Goal: Task Accomplishment & Management: Manage account settings

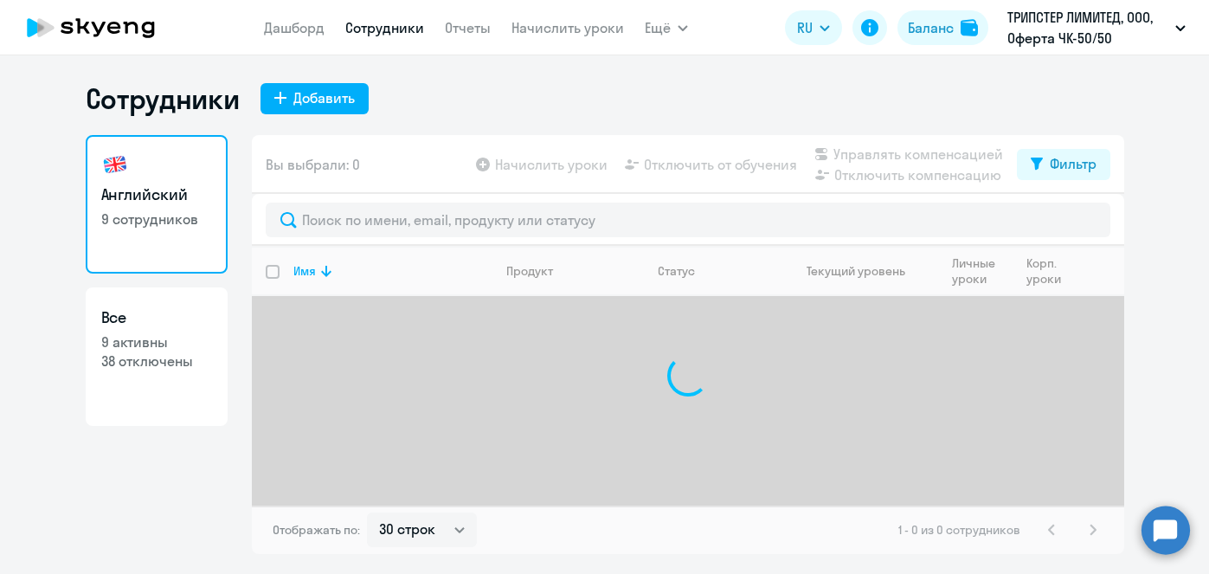
select select "30"
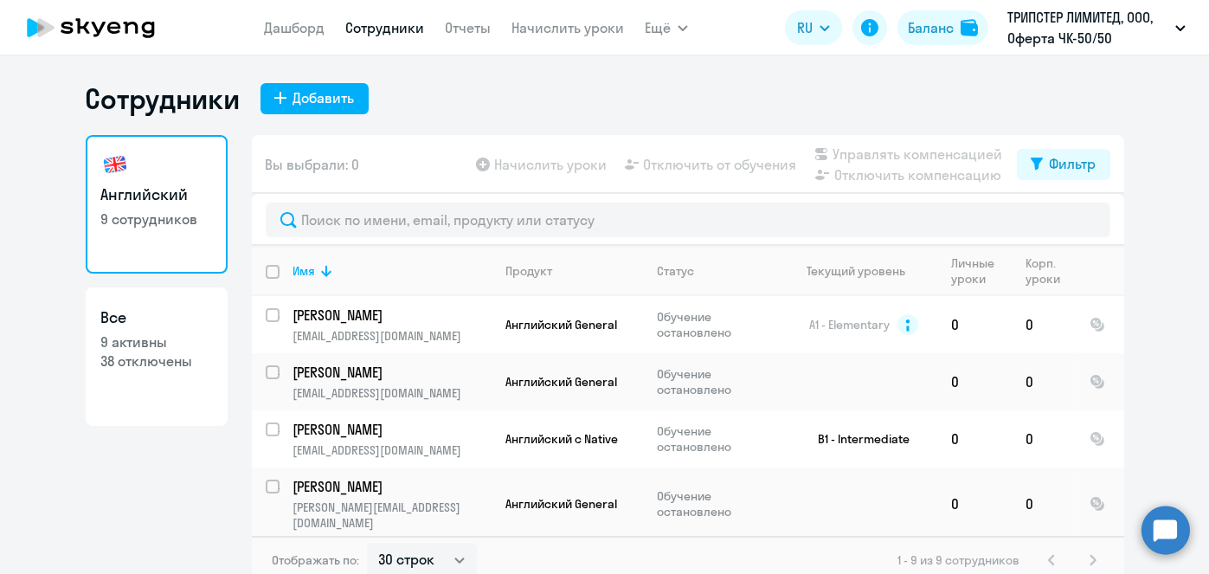
click at [271, 274] on input "deselect all" at bounding box center [283, 282] width 35 height 35
checkbox input "true"
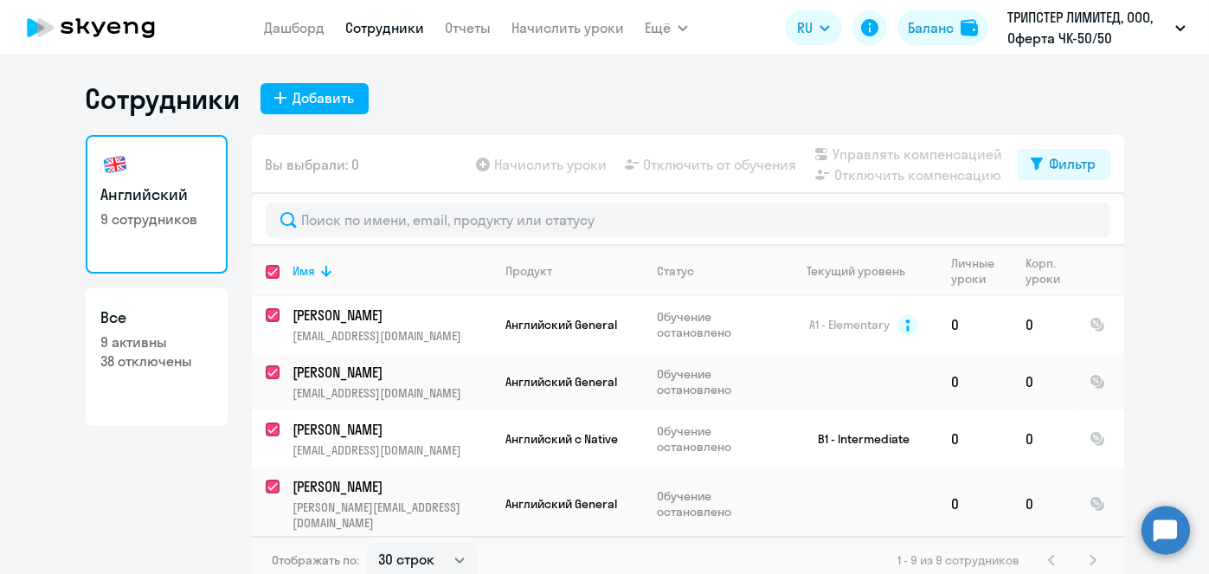
checkbox input "true"
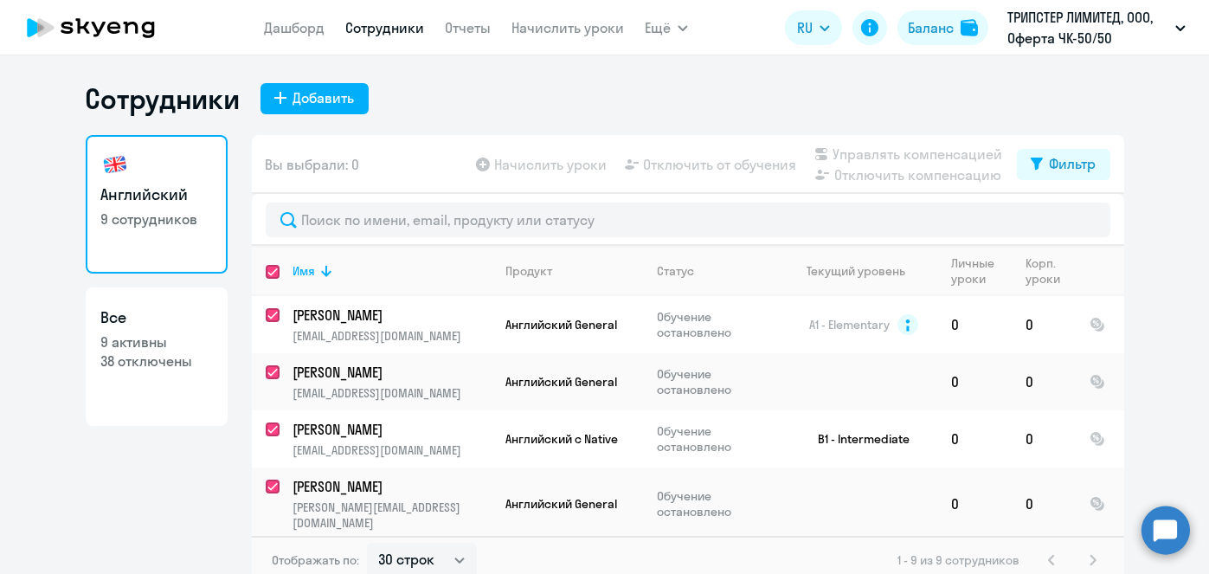
checkbox input "true"
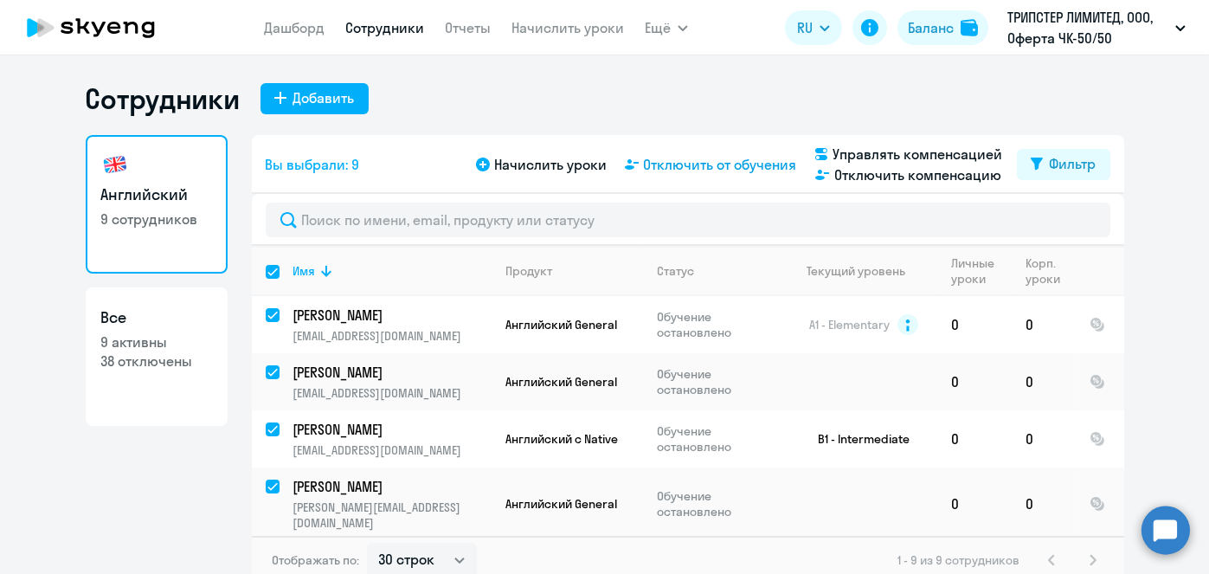
click at [732, 164] on span "Отключить от обучения" at bounding box center [720, 164] width 153 height 21
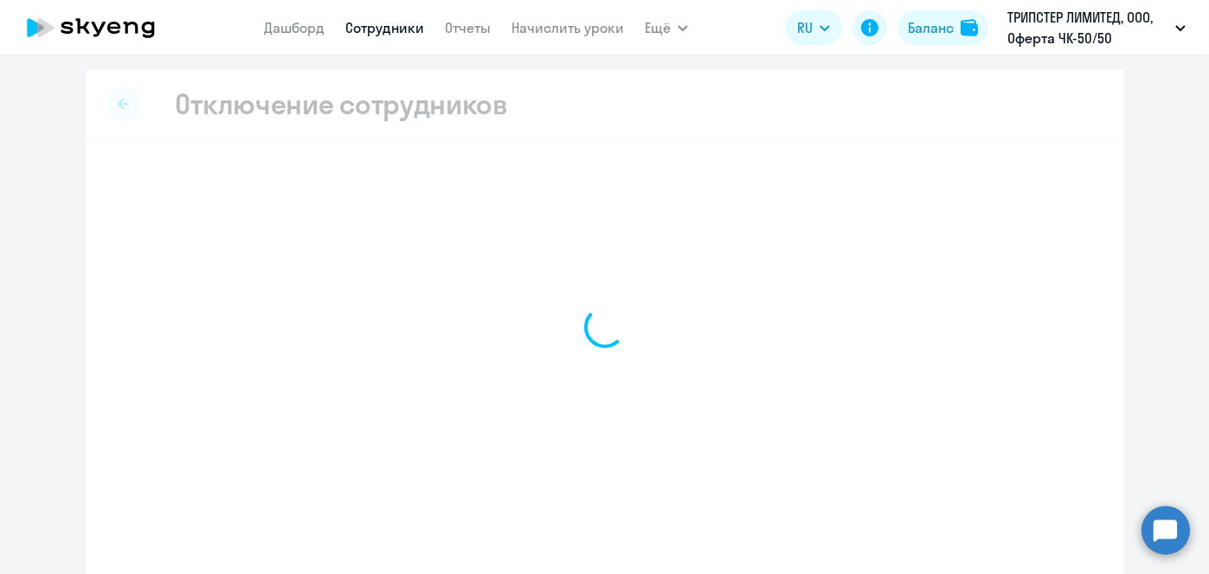
select select "all"
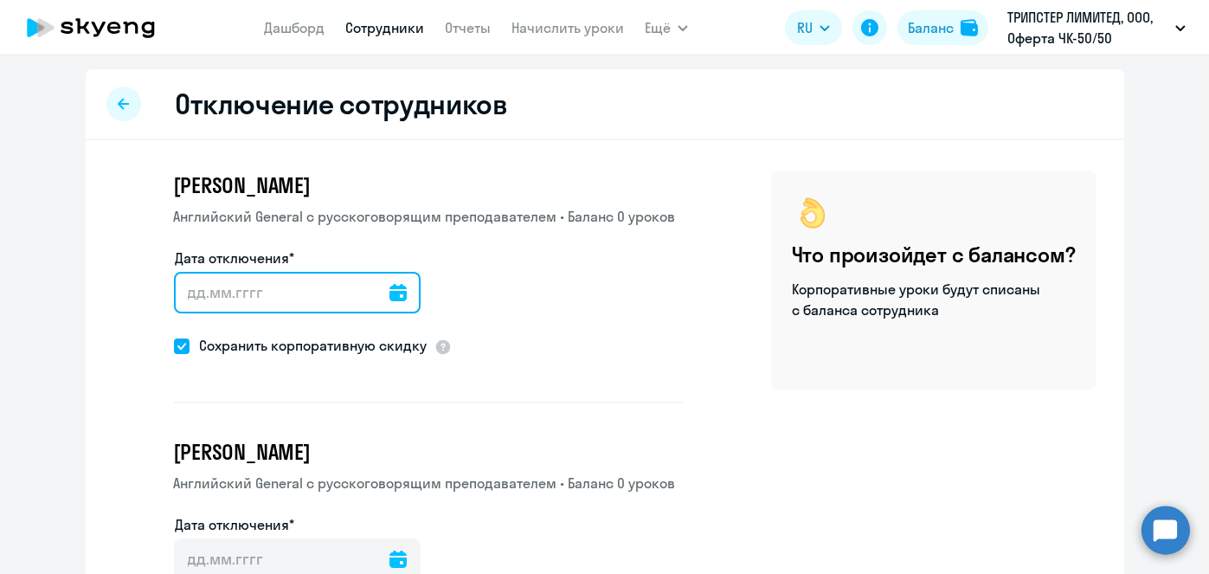
click at [389, 289] on input "Дата отключения*" at bounding box center [297, 293] width 247 height 42
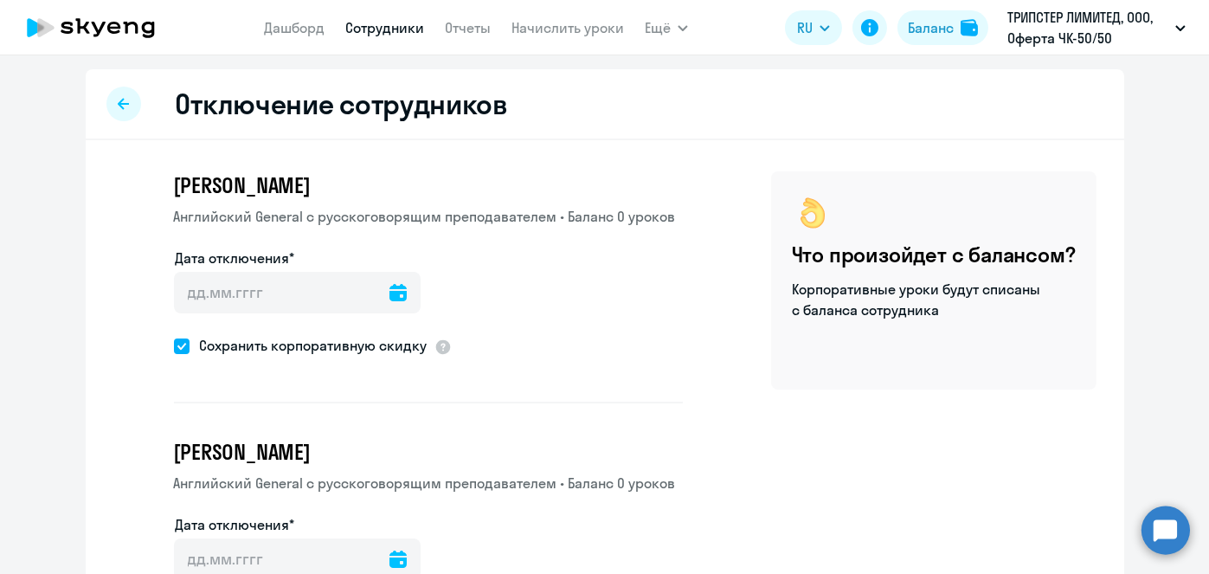
click at [389, 297] on icon at bounding box center [397, 292] width 17 height 17
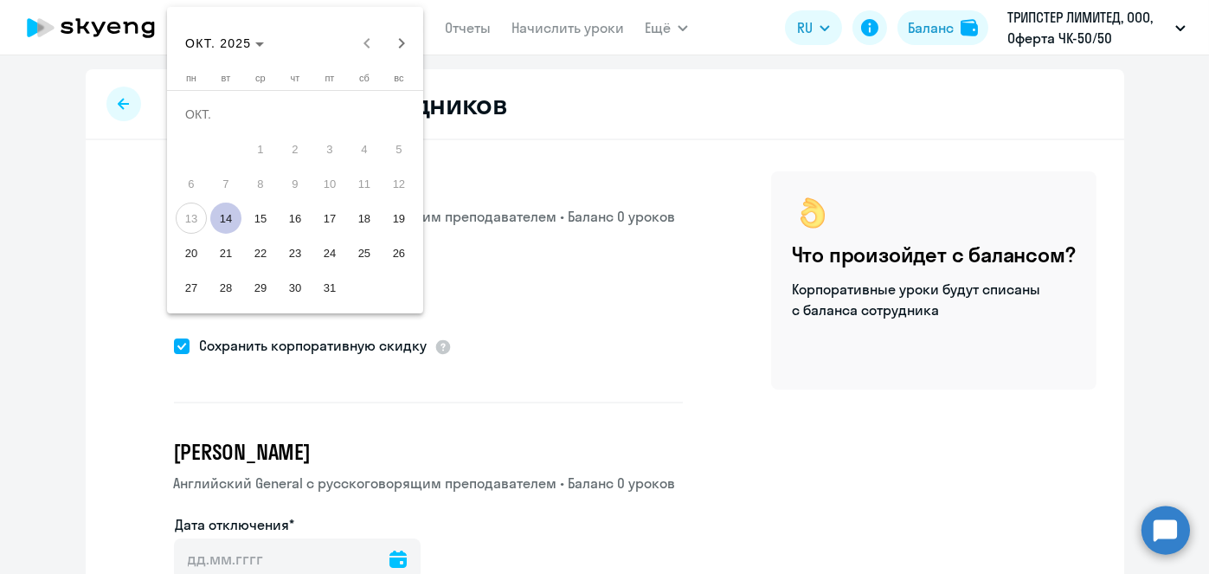
click at [230, 218] on span "14" at bounding box center [225, 217] width 31 height 31
type input "[DATE]"
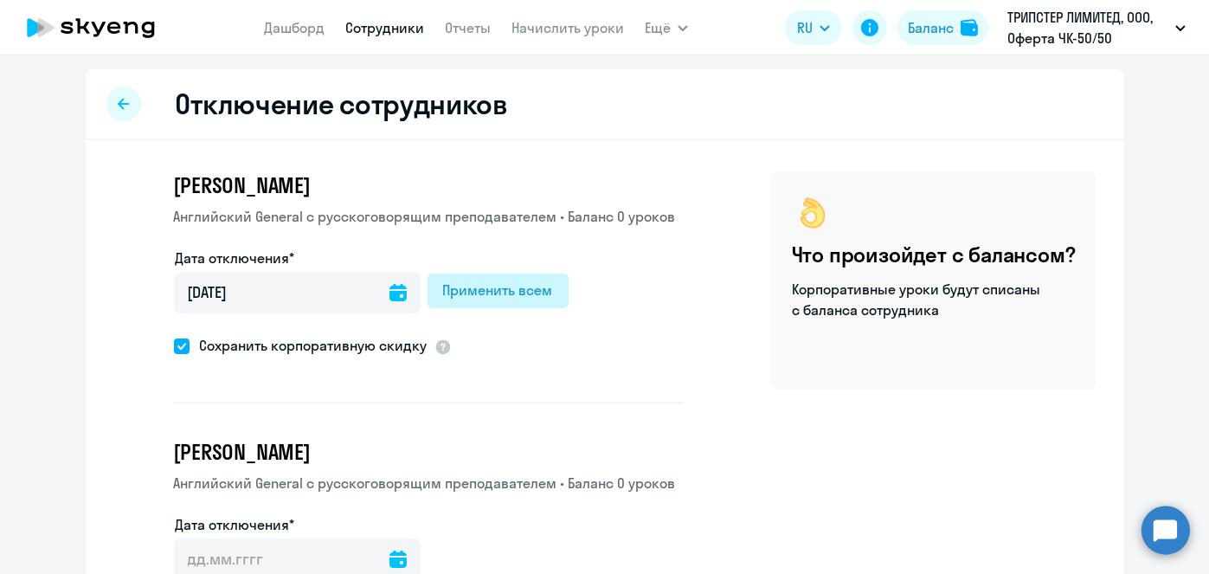
click at [466, 300] on button "Применить всем" at bounding box center [497, 290] width 141 height 35
type input "[DATE]"
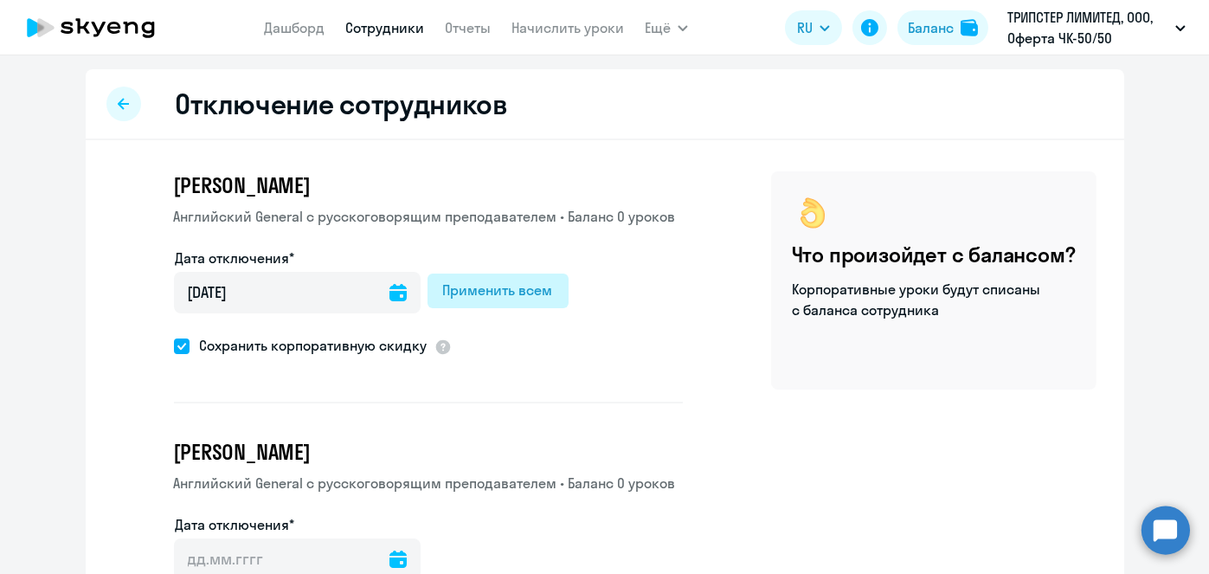
type input "[DATE]"
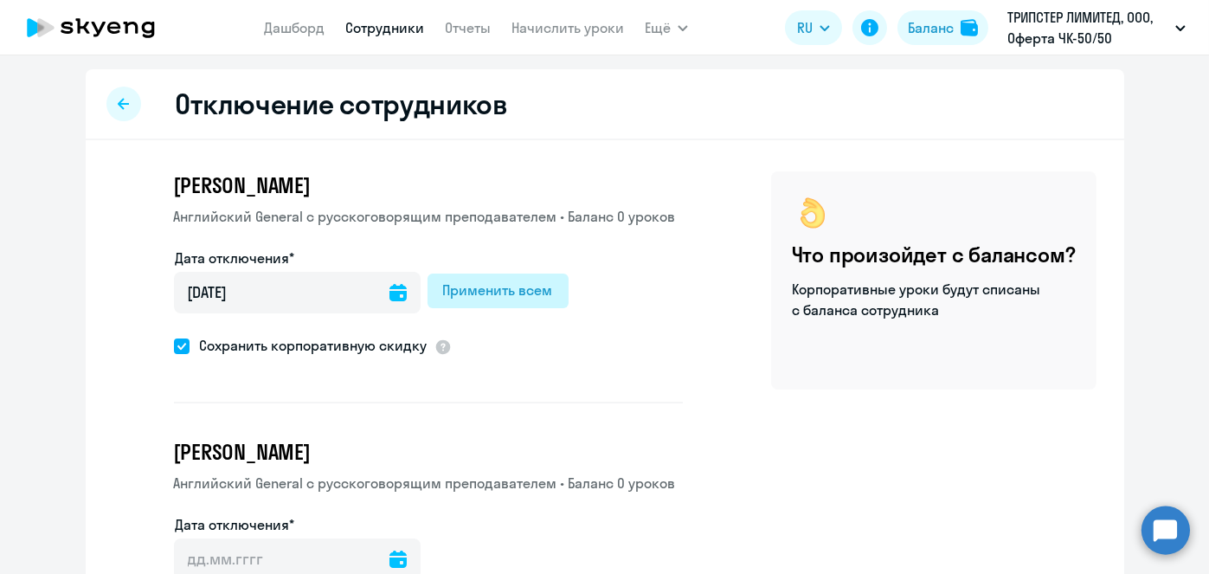
type input "[DATE]"
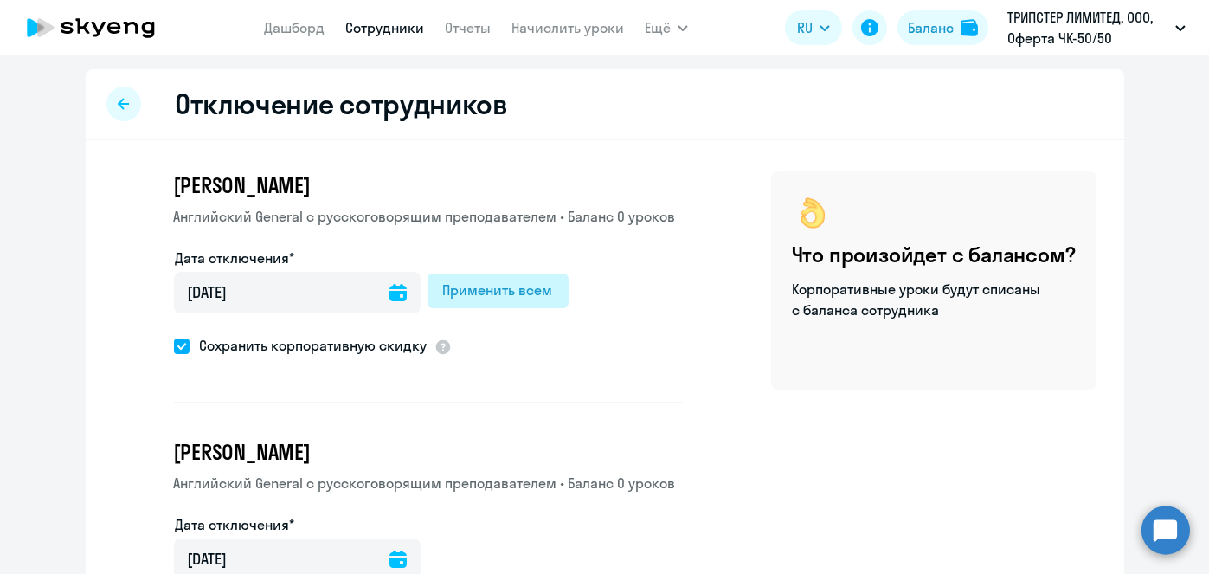
type input "[DATE]"
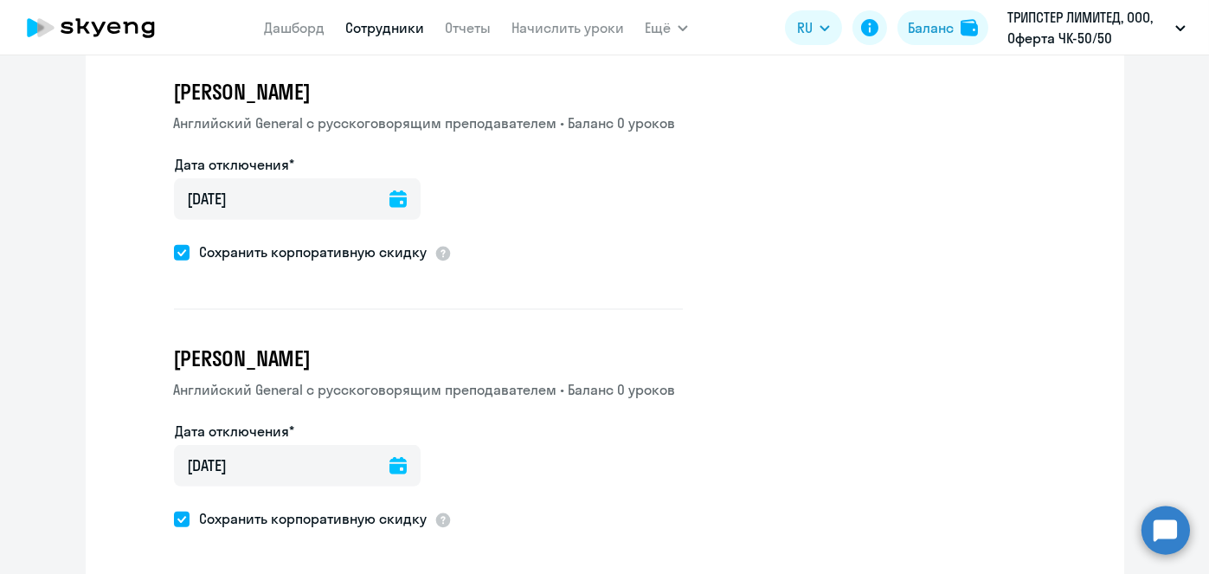
scroll to position [2152, 0]
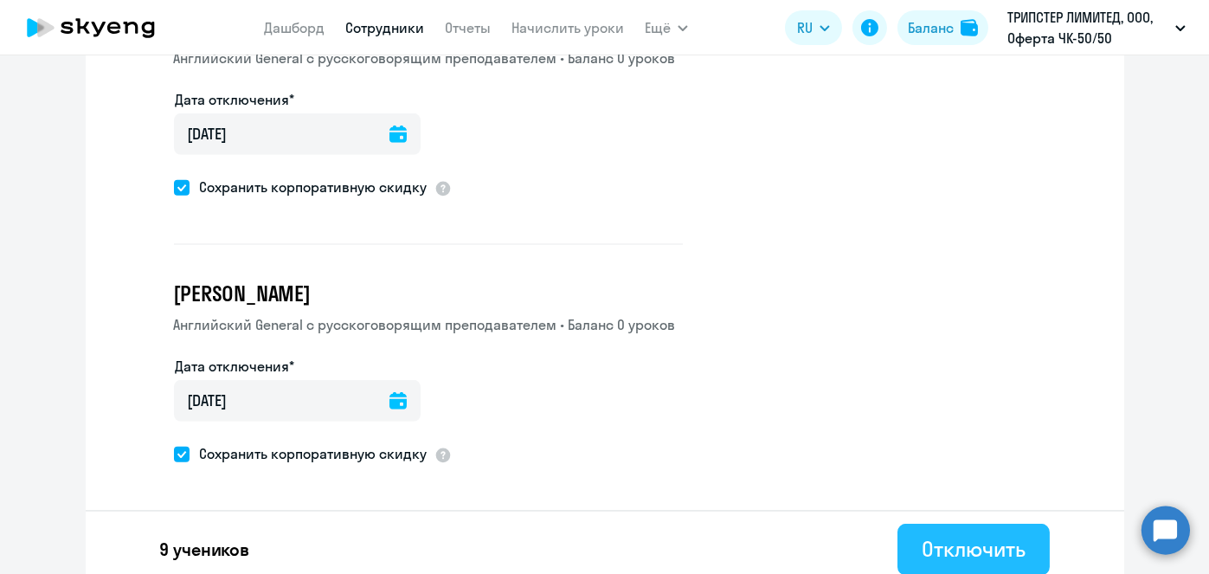
click at [922, 536] on div "Отключить" at bounding box center [973, 549] width 103 height 28
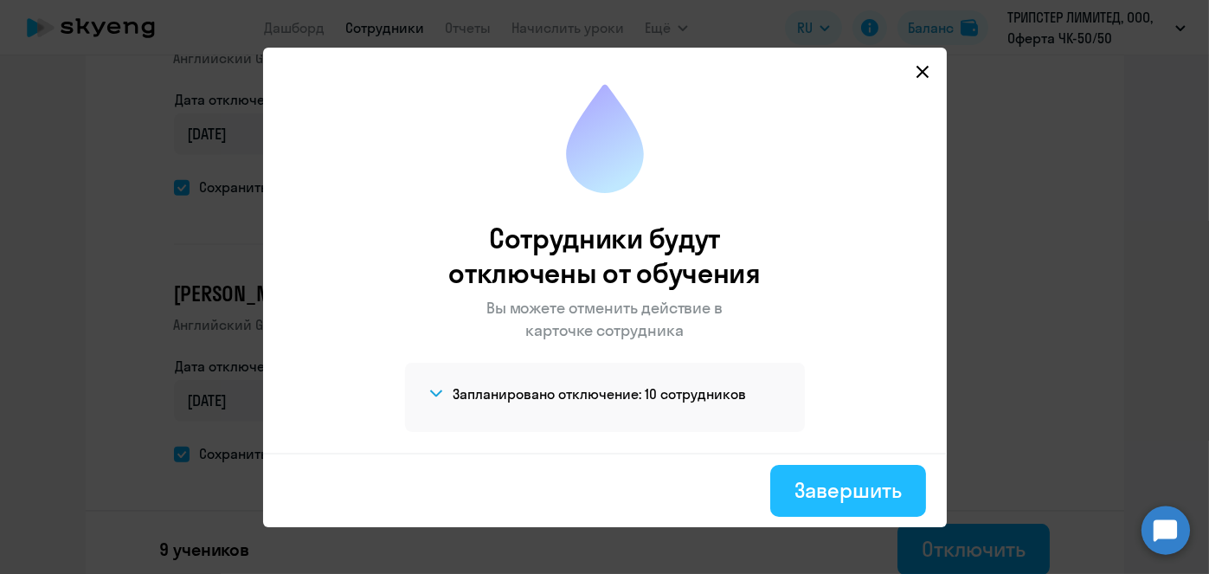
click at [823, 472] on button "Завершить" at bounding box center [847, 491] width 155 height 52
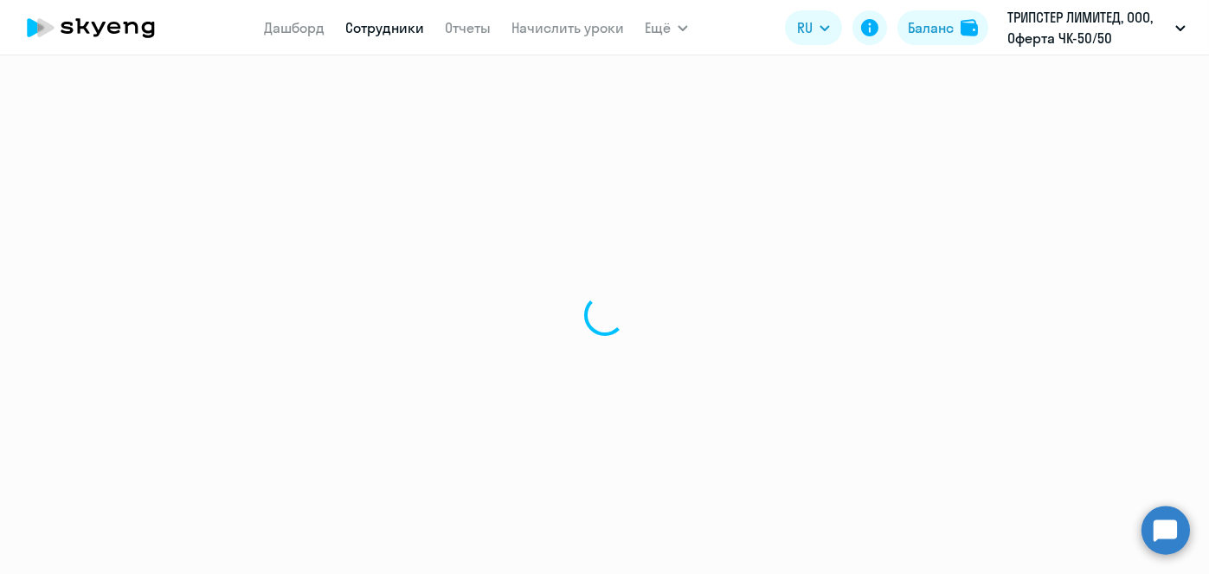
select select "30"
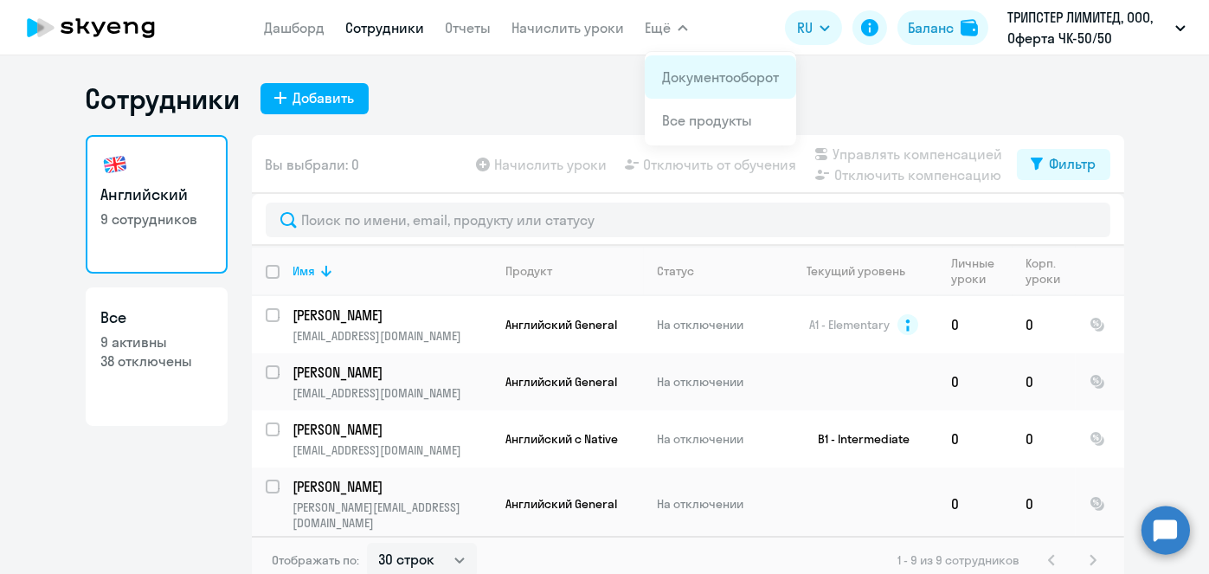
click at [691, 68] on link "Документооборот" at bounding box center [720, 76] width 117 height 17
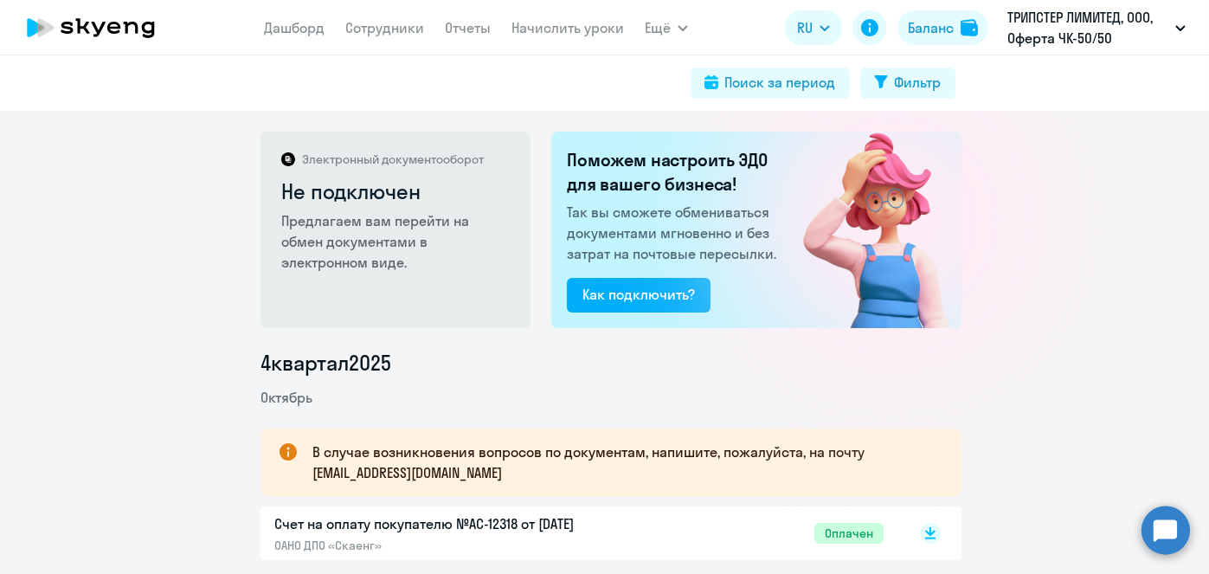
click at [421, 475] on p "В случае возникновения вопросов по документам, напишите, пожалуйста, на почту […" at bounding box center [621, 462] width 618 height 42
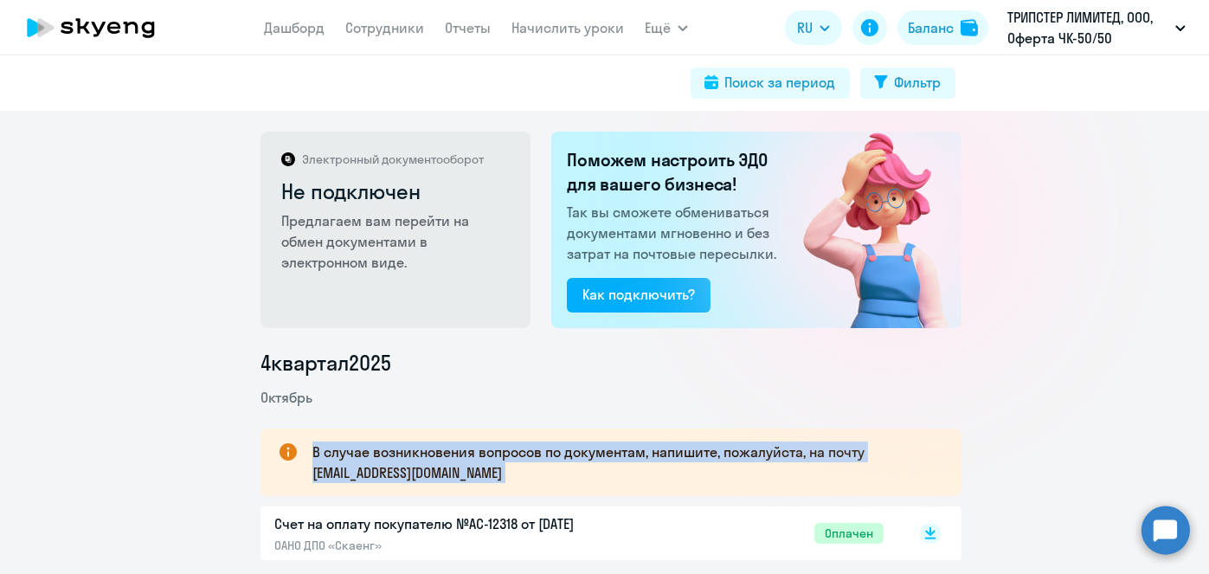
click at [421, 475] on p "В случае возникновения вопросов по документам, напишите, пожалуйста, на почту […" at bounding box center [621, 462] width 618 height 42
click at [451, 474] on p "В случае возникновения вопросов по документам, напишите, пожалуйста, на почту […" at bounding box center [621, 462] width 618 height 42
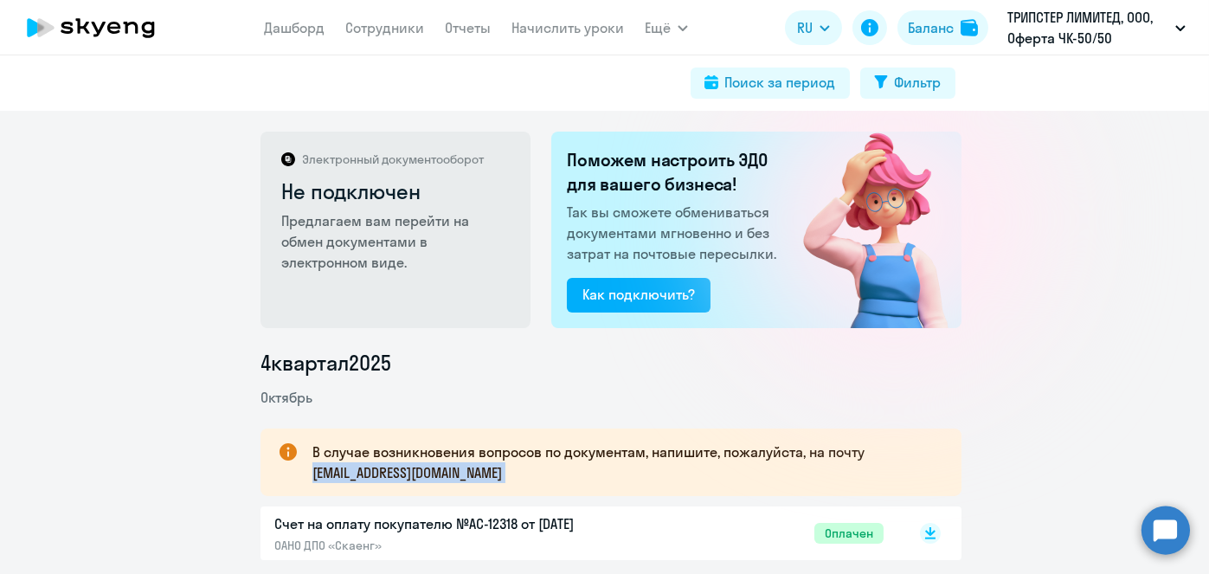
drag, startPoint x: 451, startPoint y: 474, endPoint x: 354, endPoint y: 470, distance: 97.0
click at [354, 470] on p "В случае возникновения вопросов по документам, напишите, пожалуйста, на почту […" at bounding box center [621, 462] width 618 height 42
